Goal: Check status: Check status

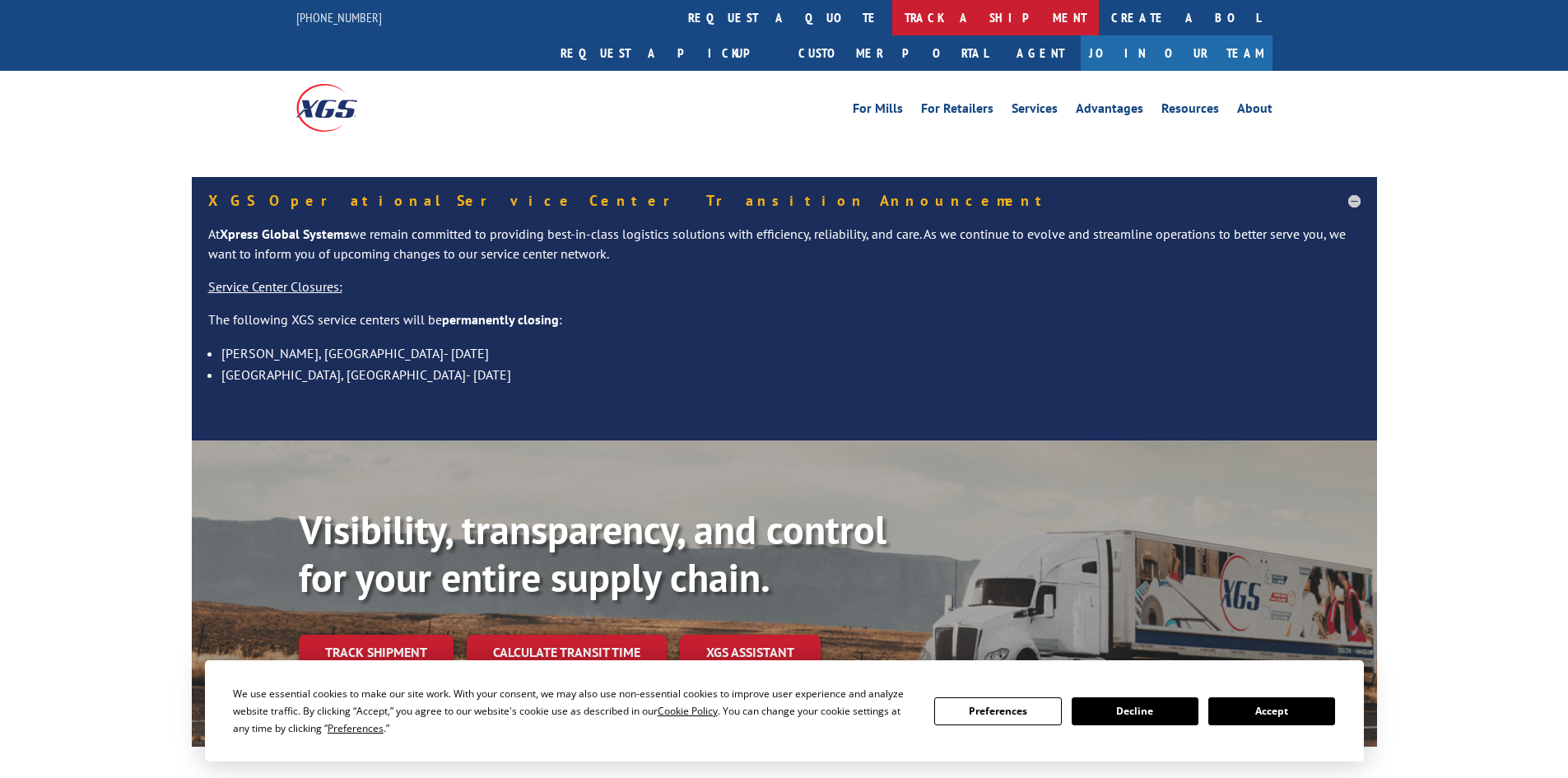
click at [892, 15] on link "track a shipment" at bounding box center [995, 17] width 206 height 36
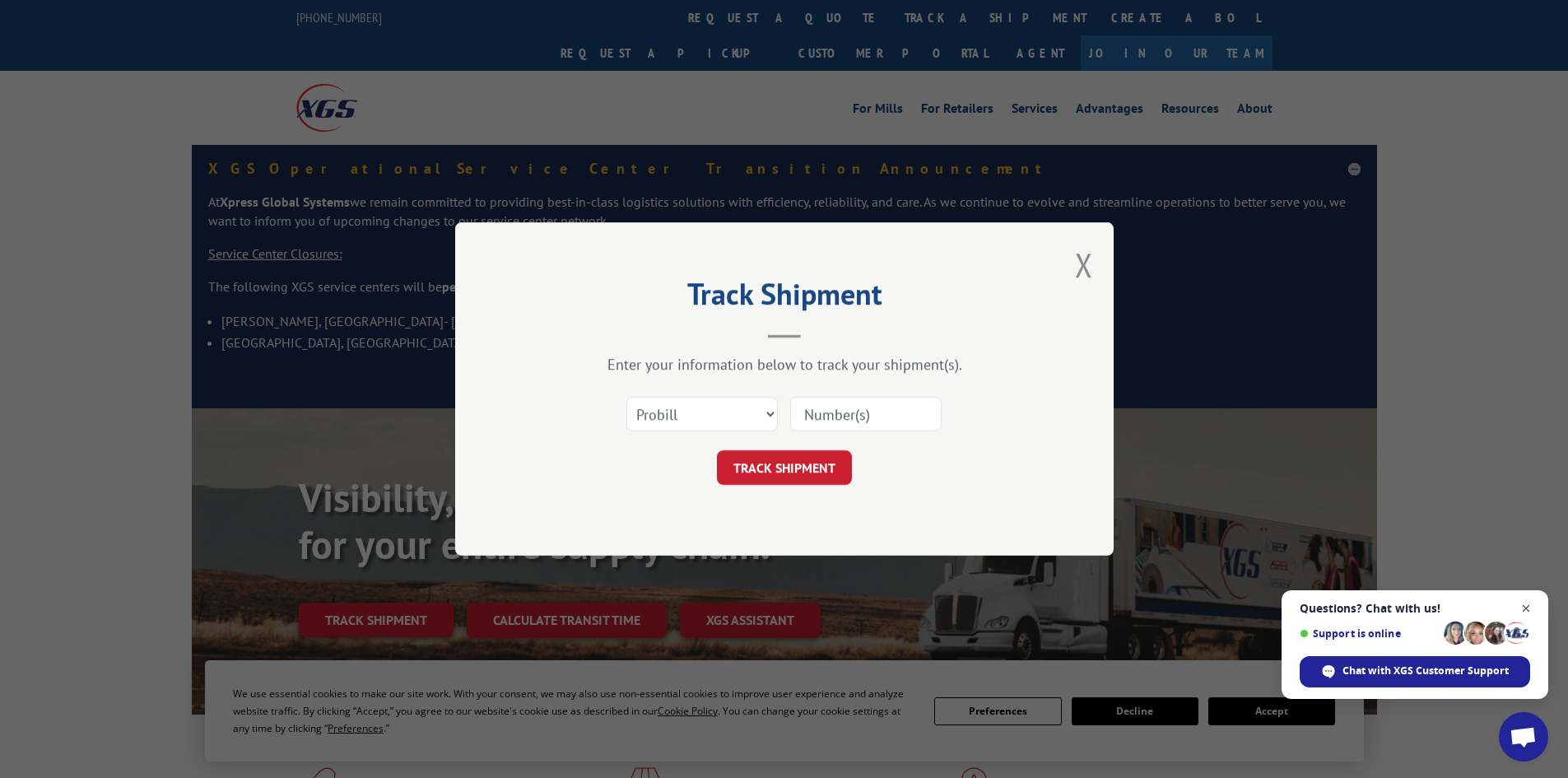
click at [1525, 609] on span "Open chat" at bounding box center [1526, 608] width 21 height 21
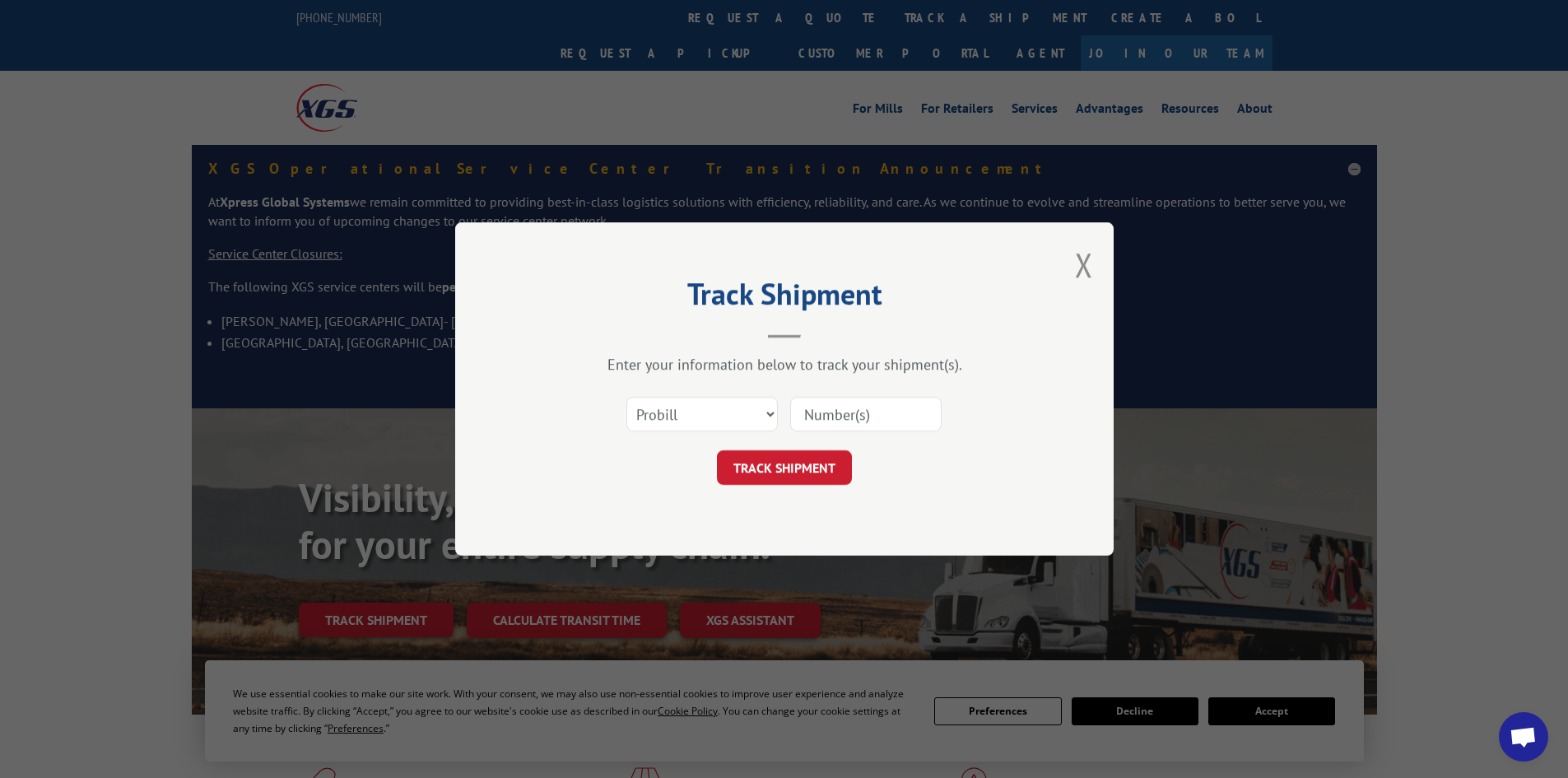
click at [889, 426] on input at bounding box center [866, 414] width 152 height 35
type input "15340372"
click at [818, 461] on button "TRACK SHIPMENT" at bounding box center [784, 468] width 135 height 35
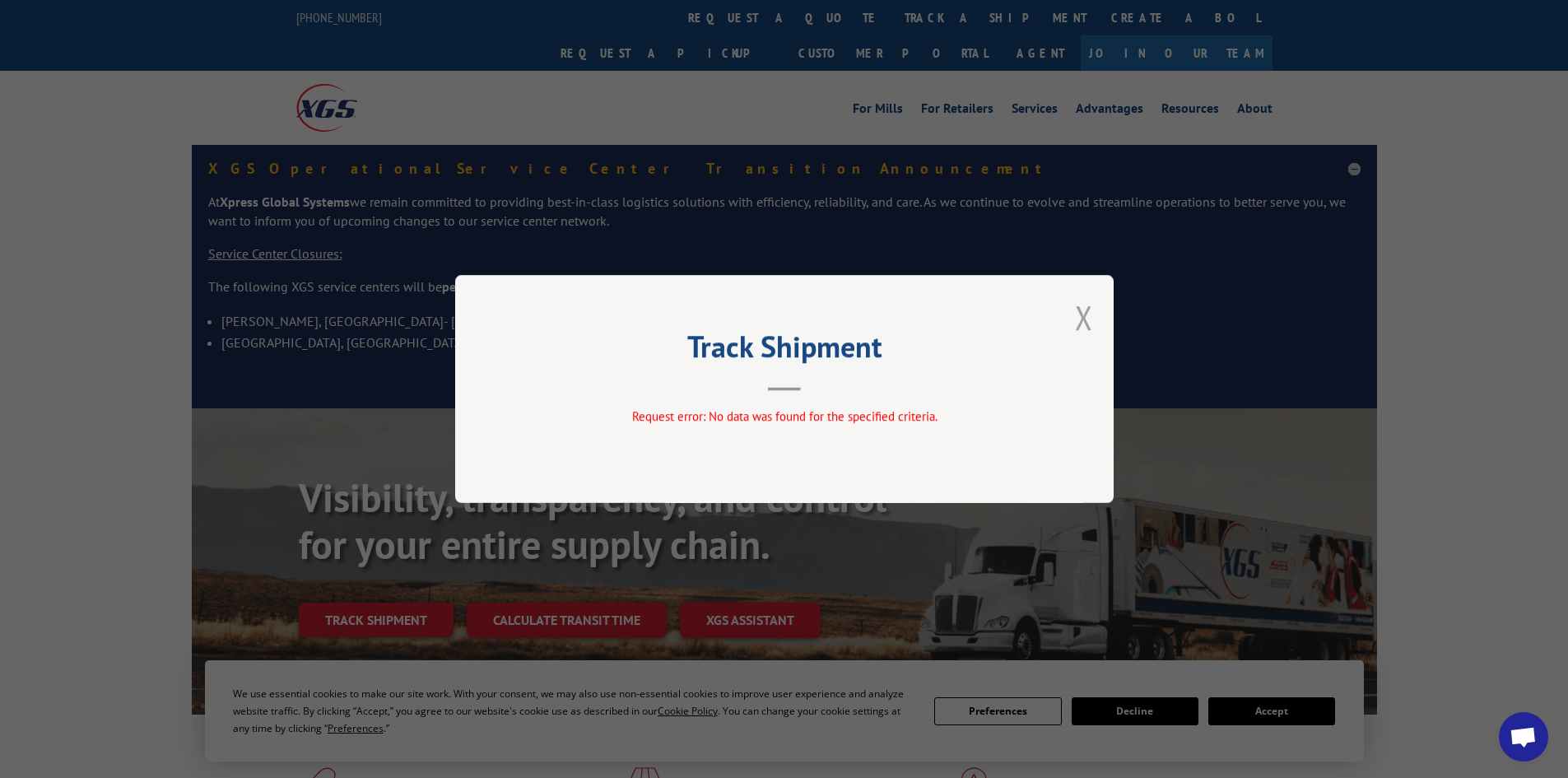
click at [1081, 312] on button "Close modal" at bounding box center [1084, 317] width 18 height 44
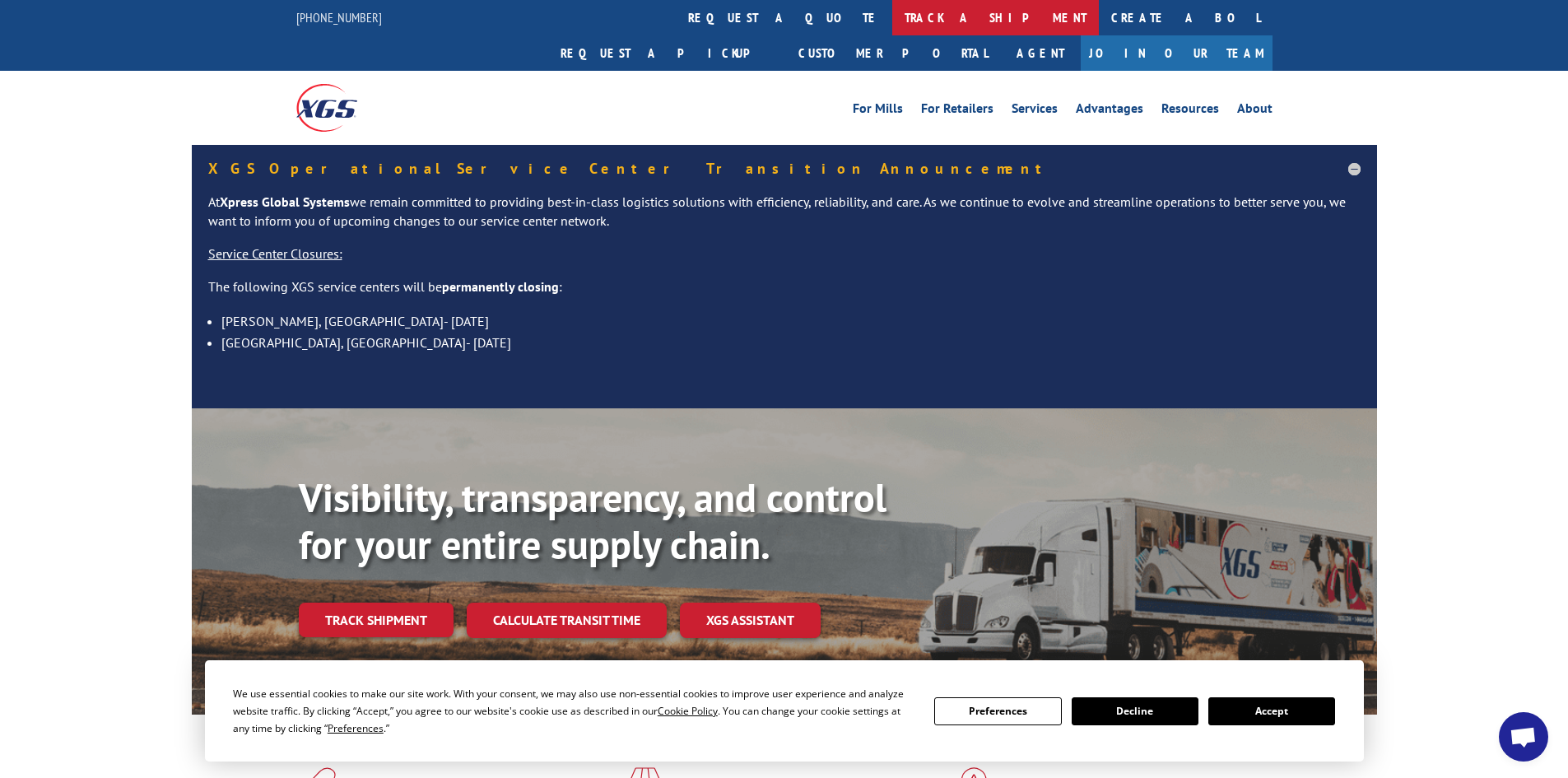
click at [892, 4] on link "track a shipment" at bounding box center [995, 17] width 206 height 36
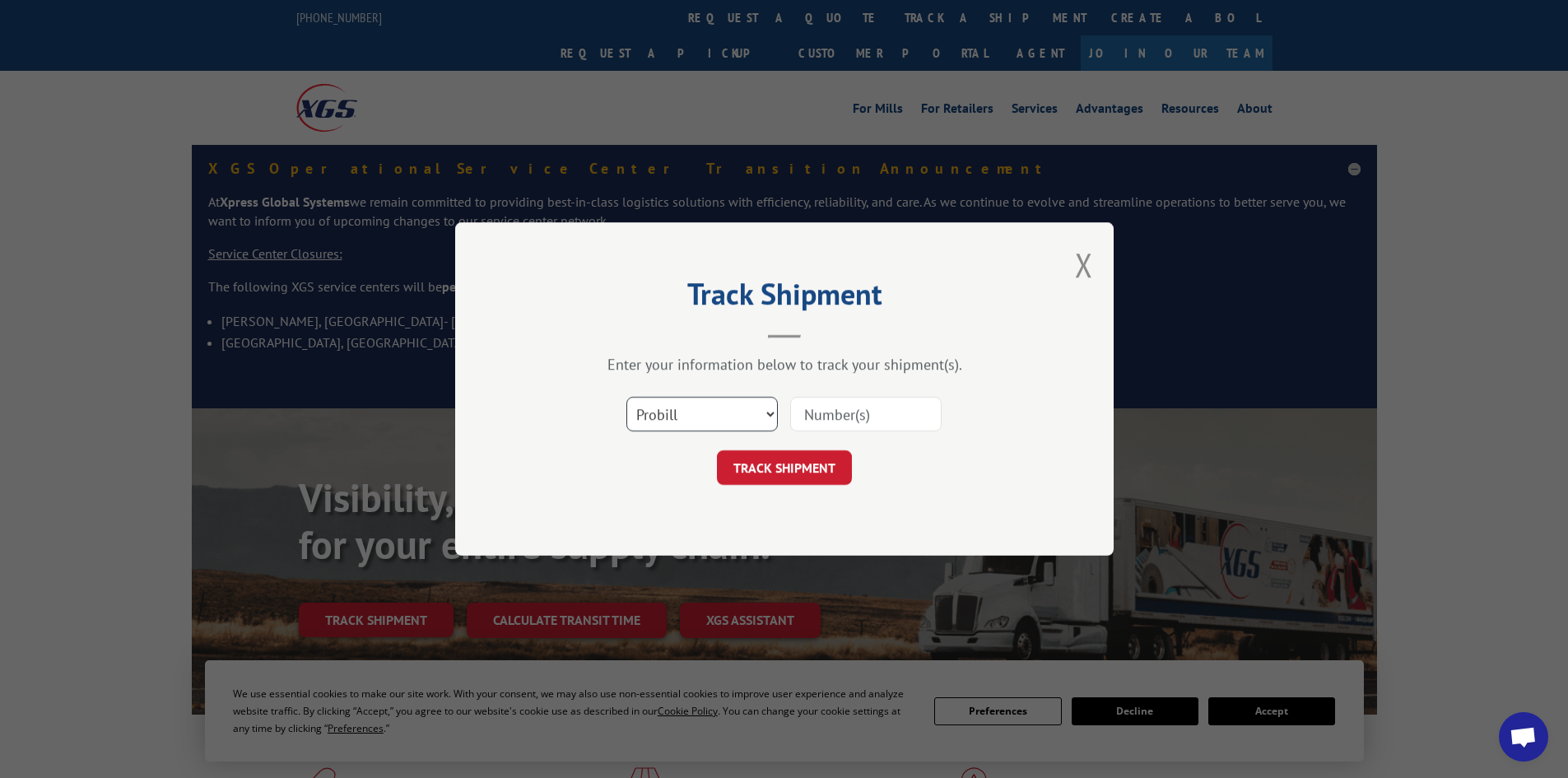
click at [656, 424] on select "Select category... Probill BOL PO" at bounding box center [702, 414] width 152 height 35
select select "po"
click at [626, 397] on select "Select category... Probill BOL PO" at bounding box center [702, 414] width 152 height 35
click at [823, 421] on input at bounding box center [866, 414] width 152 height 35
type input "15340372"
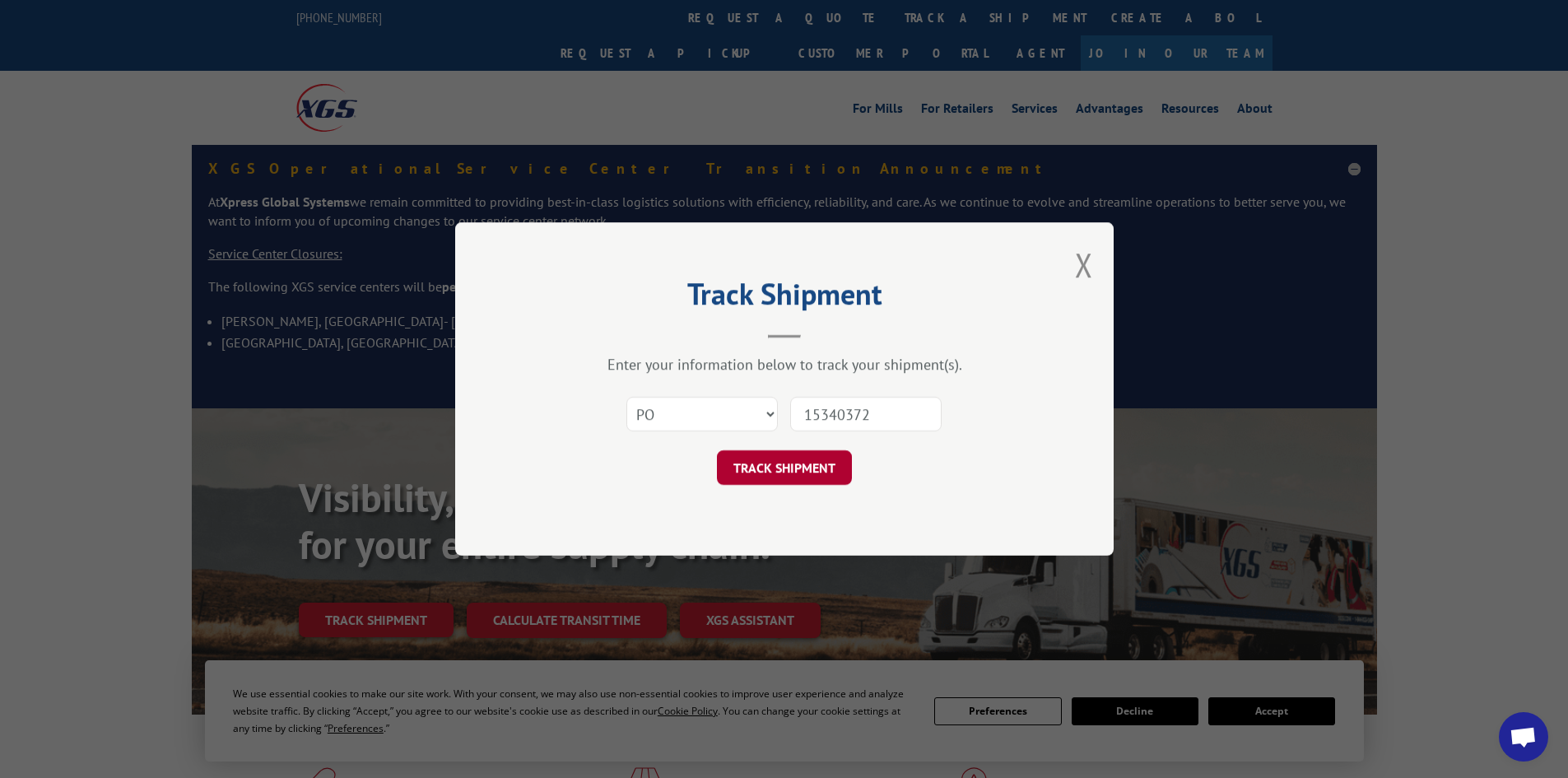
click at [827, 458] on button "TRACK SHIPMENT" at bounding box center [784, 468] width 135 height 35
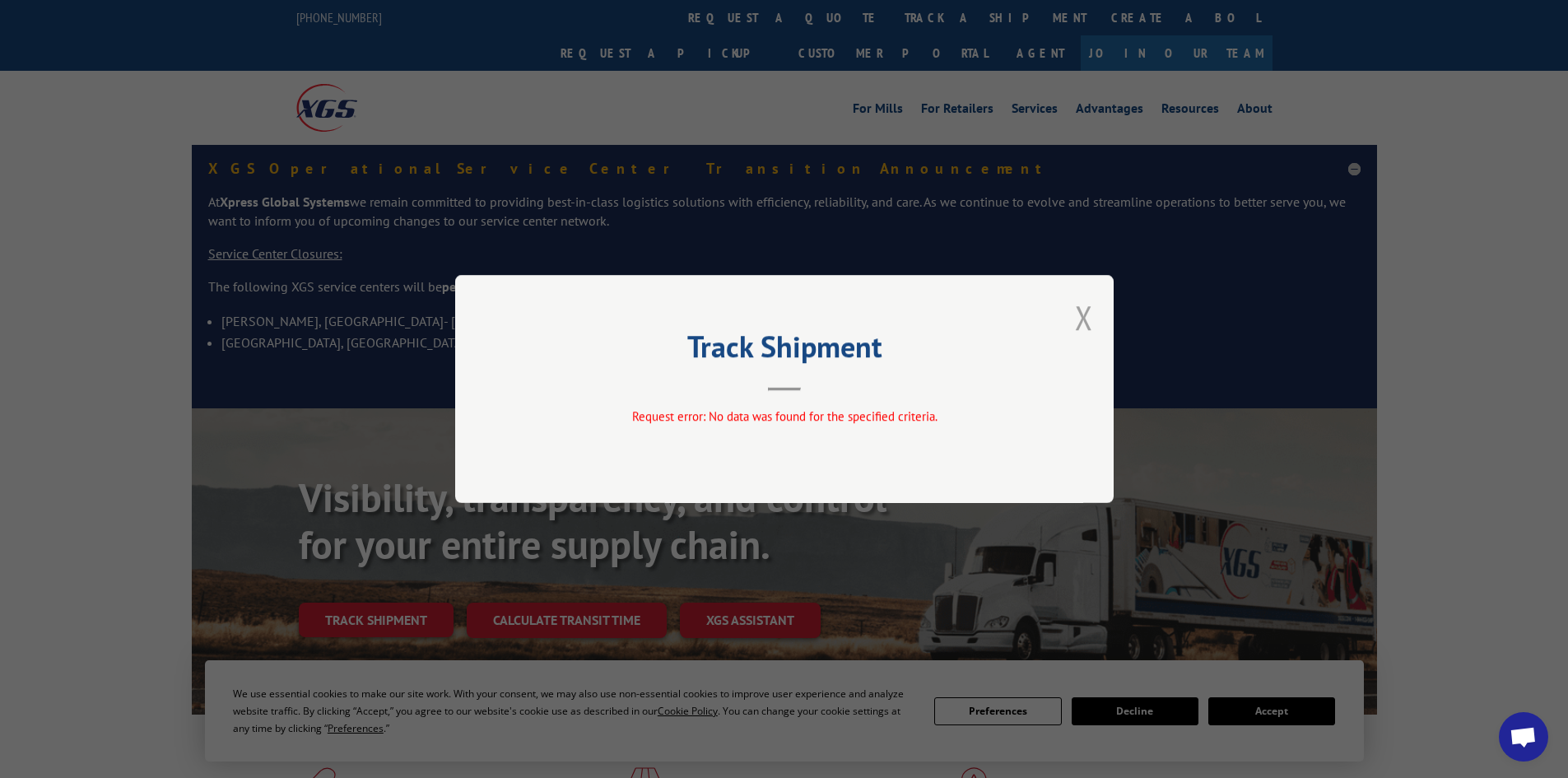
click at [1087, 318] on button "Close modal" at bounding box center [1084, 317] width 18 height 44
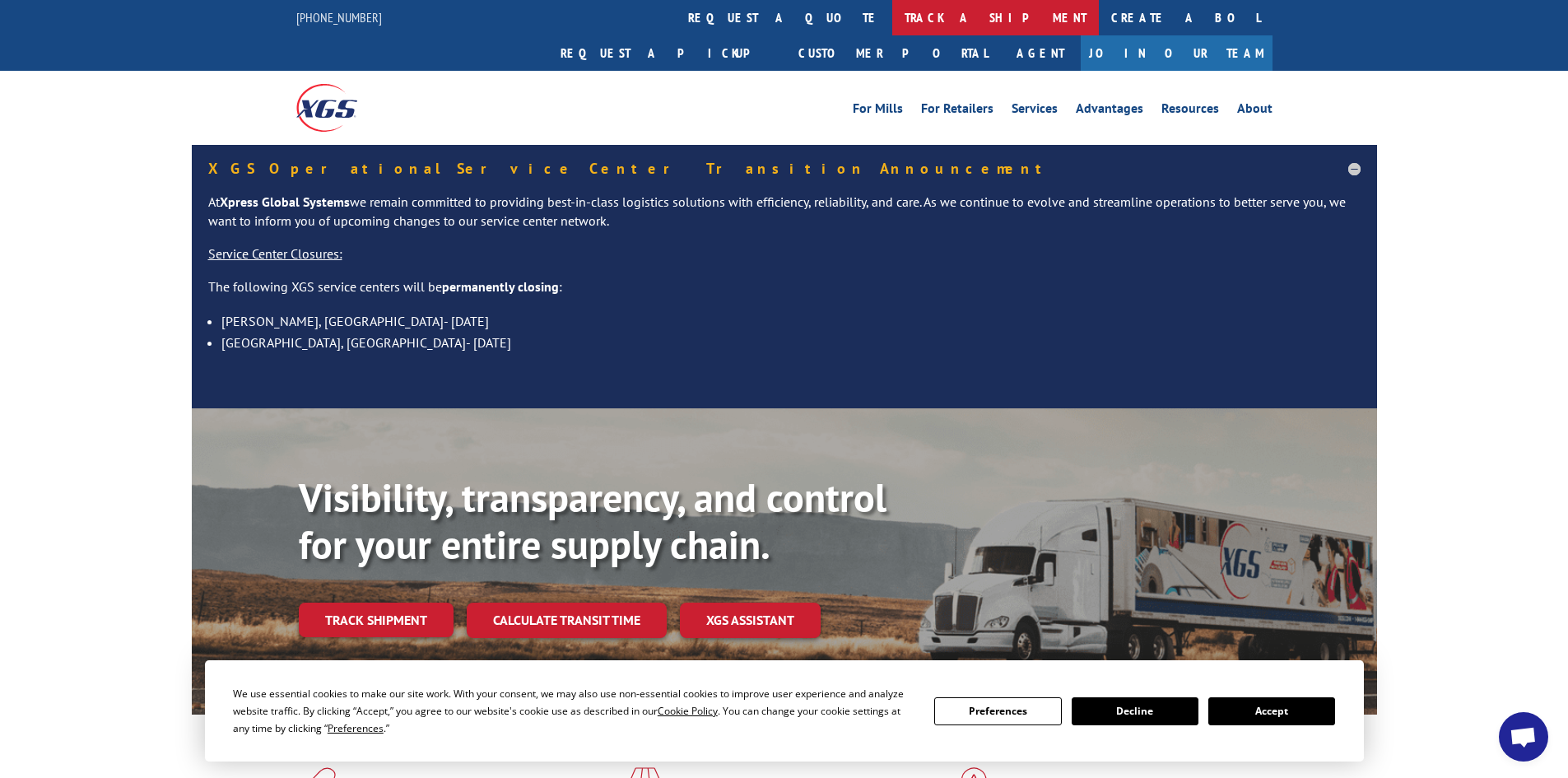
click at [892, 17] on link "track a shipment" at bounding box center [995, 17] width 206 height 36
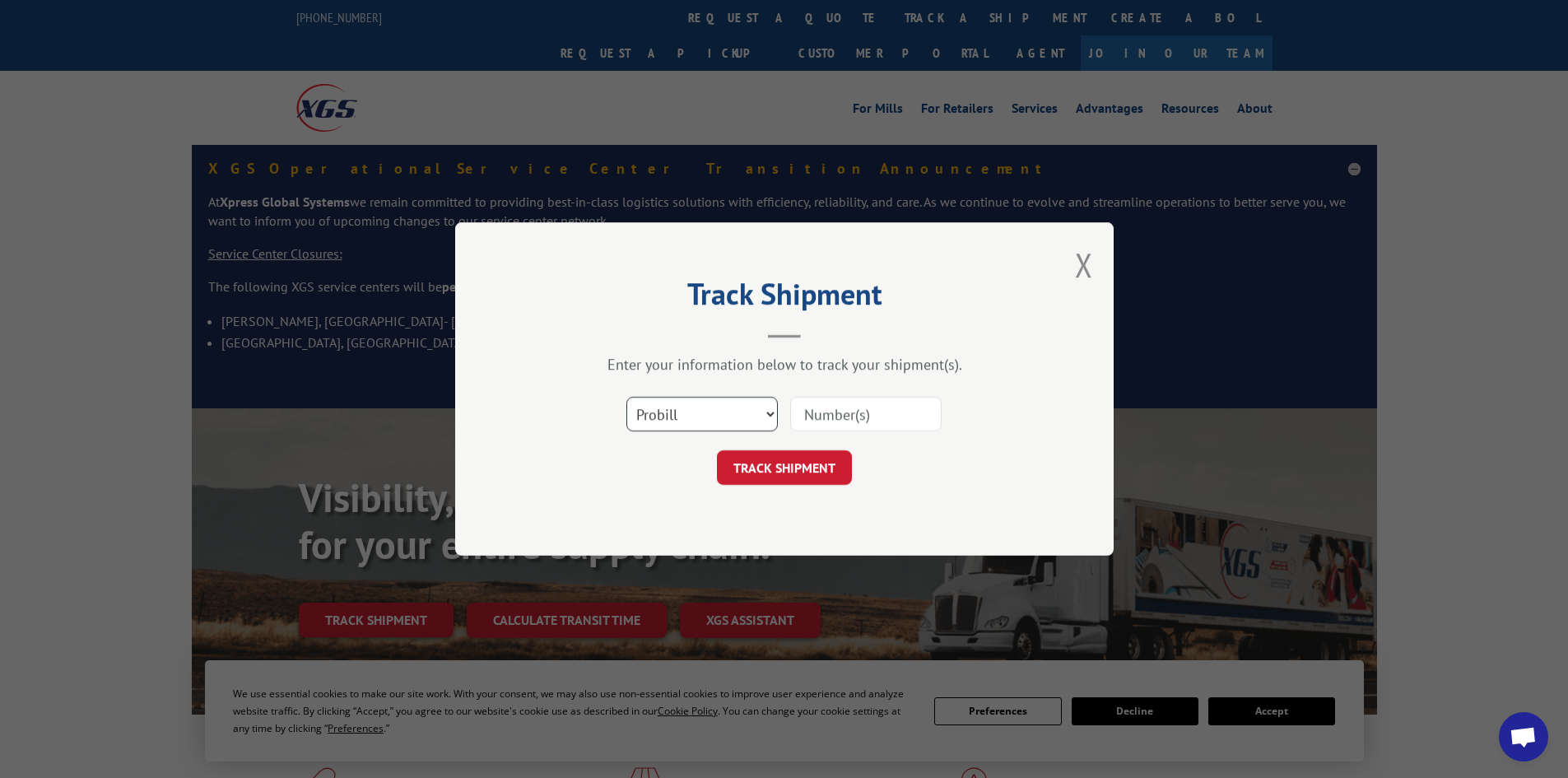
click at [714, 418] on select "Select category... Probill BOL PO" at bounding box center [702, 414] width 152 height 35
select select "bol"
click at [626, 397] on select "Select category... Probill BOL PO" at bounding box center [702, 414] width 152 height 35
click at [843, 406] on input at bounding box center [866, 414] width 152 height 35
type input "15340372"
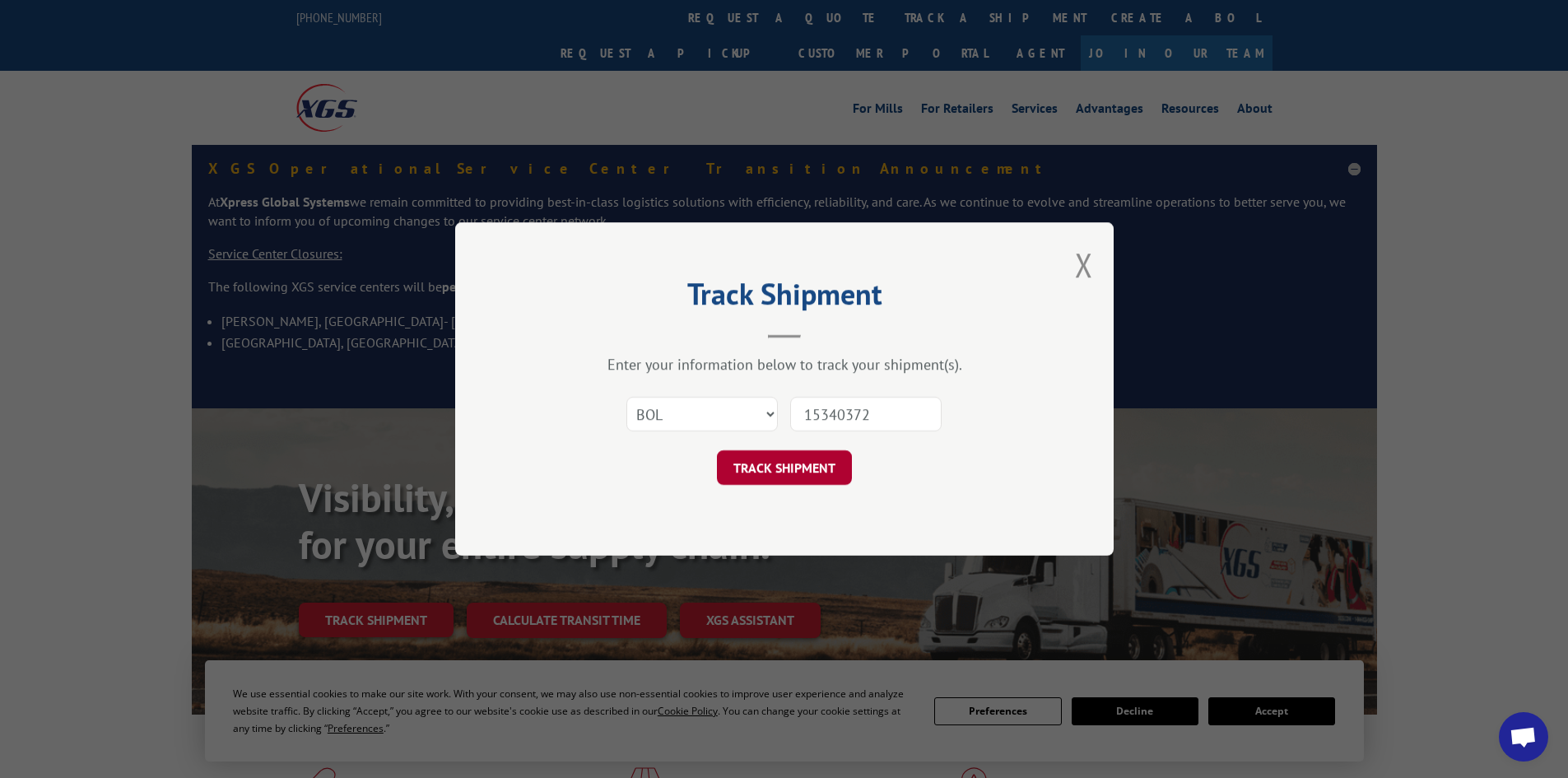
click at [779, 465] on button "TRACK SHIPMENT" at bounding box center [784, 468] width 135 height 35
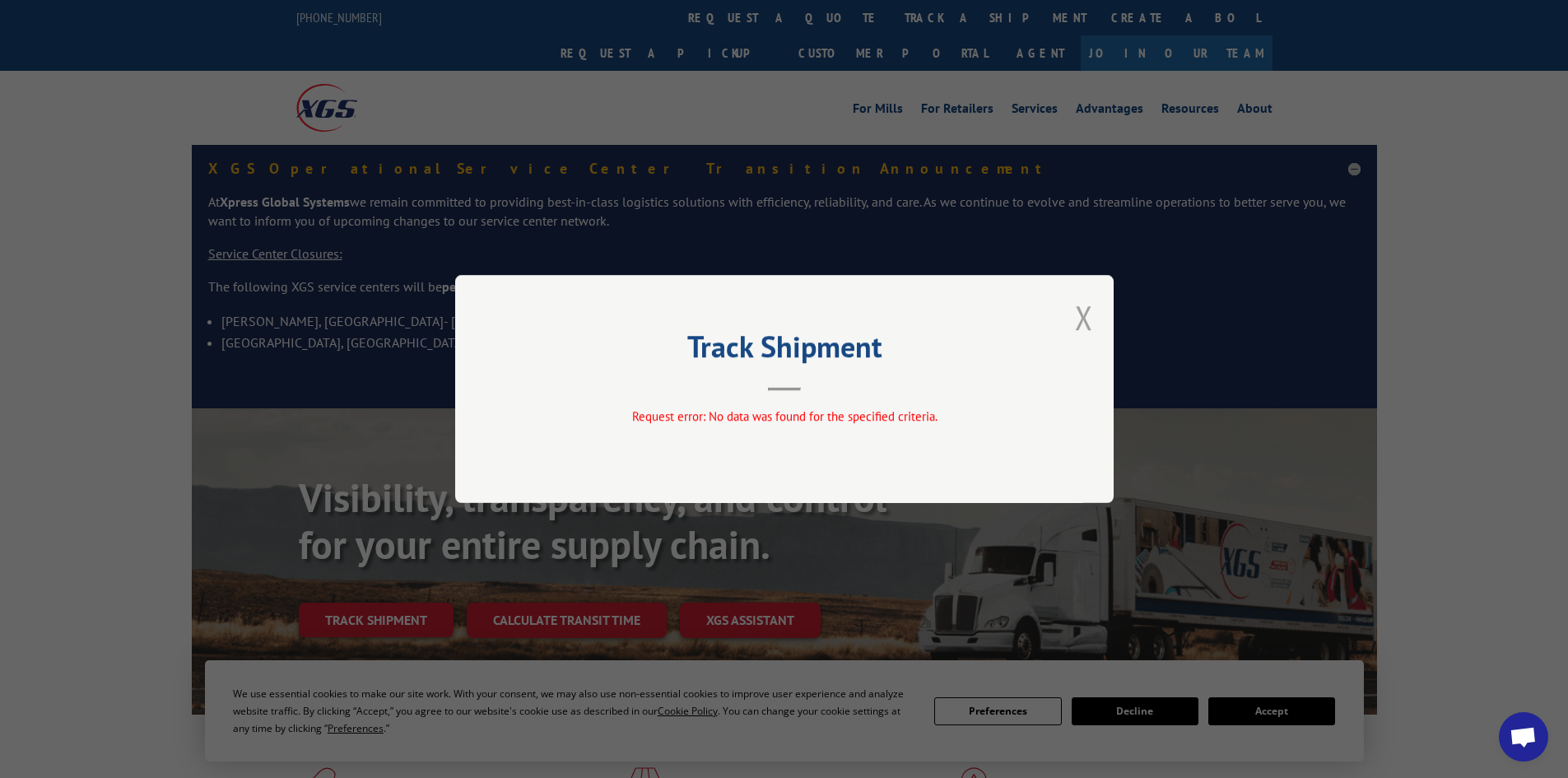
click at [1083, 309] on button "Close modal" at bounding box center [1084, 317] width 18 height 44
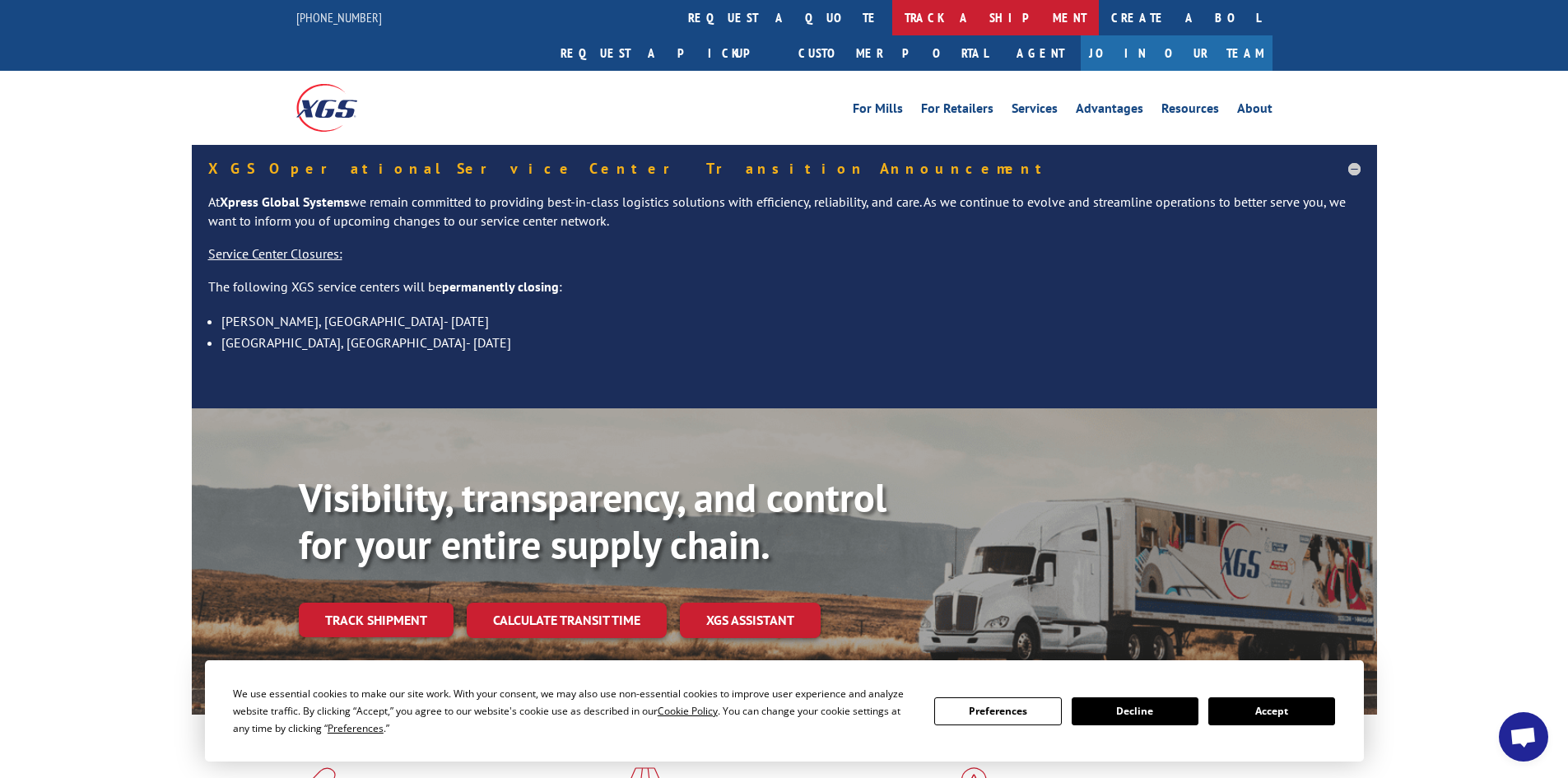
click at [892, 11] on link "track a shipment" at bounding box center [995, 17] width 206 height 36
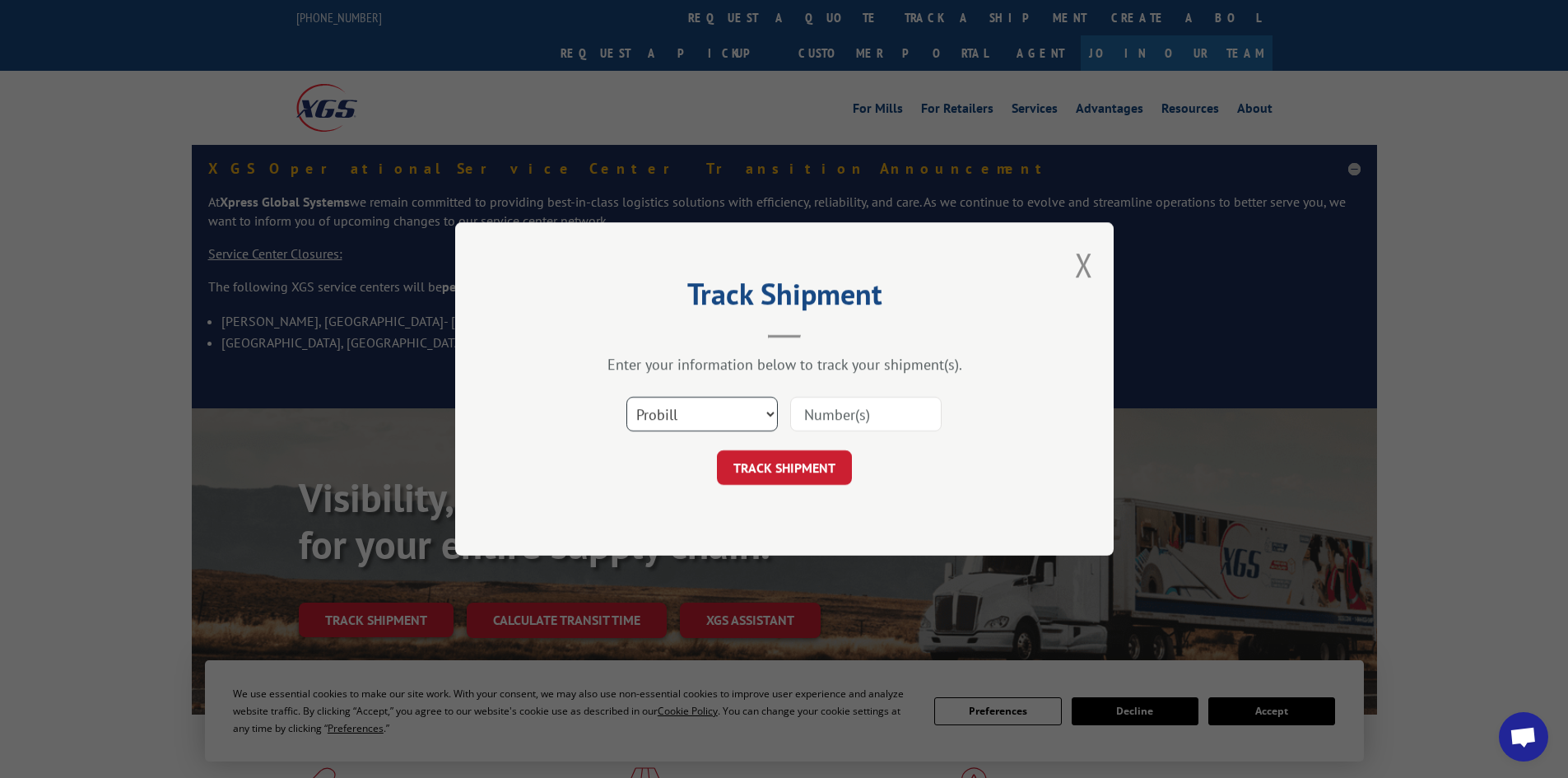
click at [680, 407] on select "Select category... Probill BOL PO" at bounding box center [702, 414] width 152 height 35
select select "po"
click at [626, 397] on select "Select category... Probill BOL PO" at bounding box center [702, 414] width 152 height 35
click at [814, 403] on input at bounding box center [866, 414] width 152 height 35
paste input "52533467"
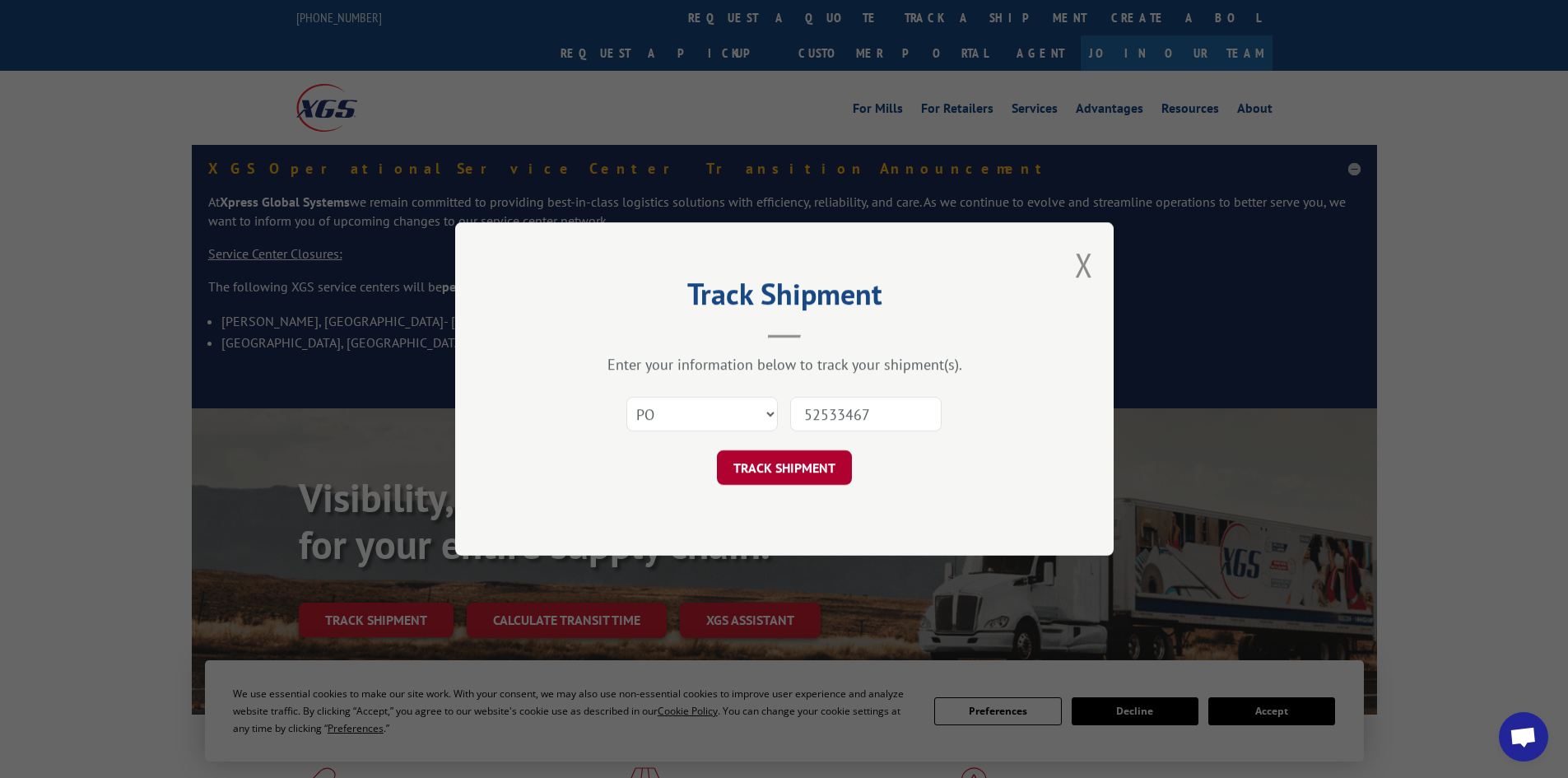
type input "52533467"
click at [807, 468] on button "TRACK SHIPMENT" at bounding box center [784, 468] width 135 height 35
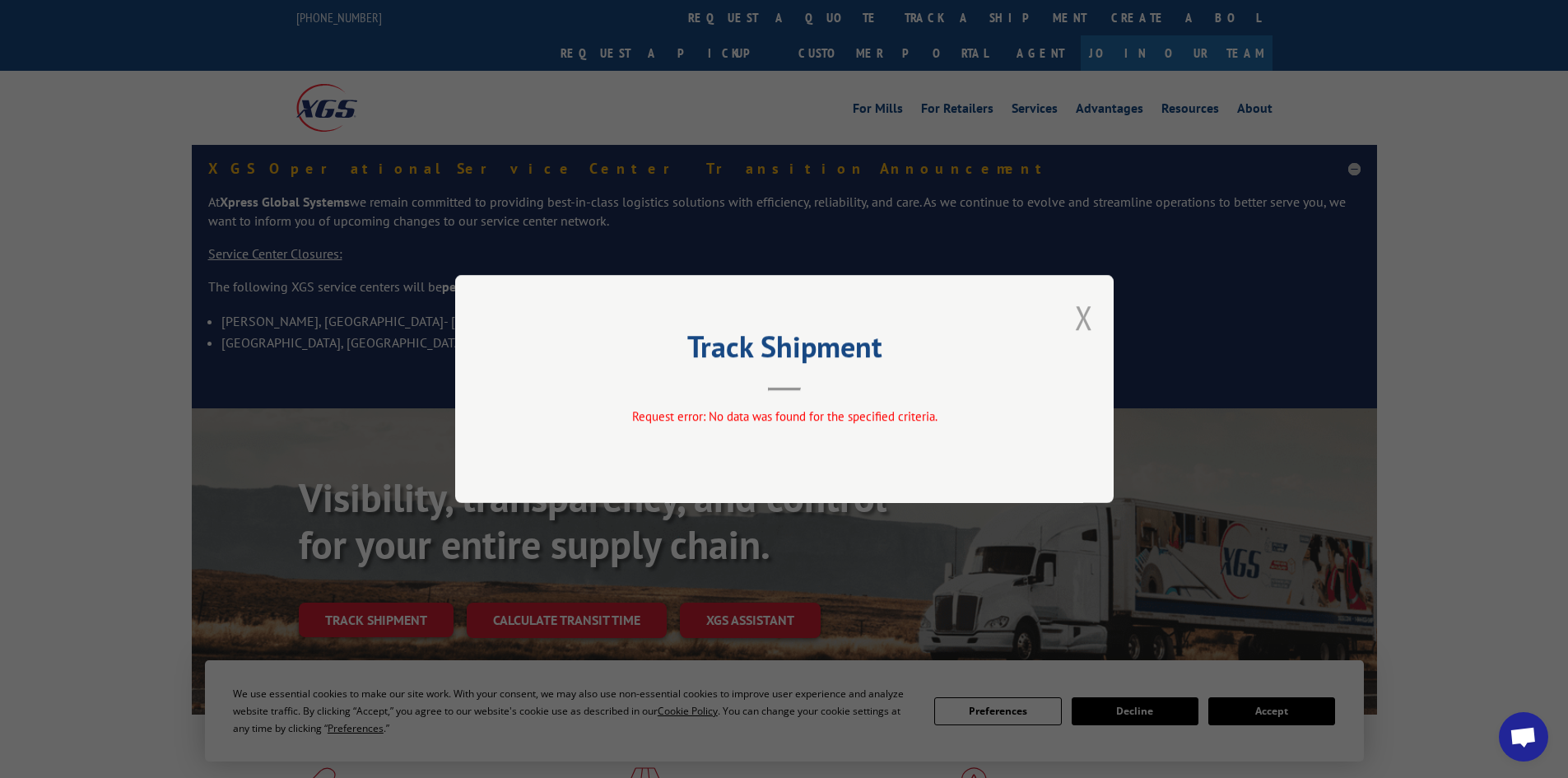
click at [1082, 320] on button "Close modal" at bounding box center [1084, 317] width 18 height 44
